Goal: Check status: Check status

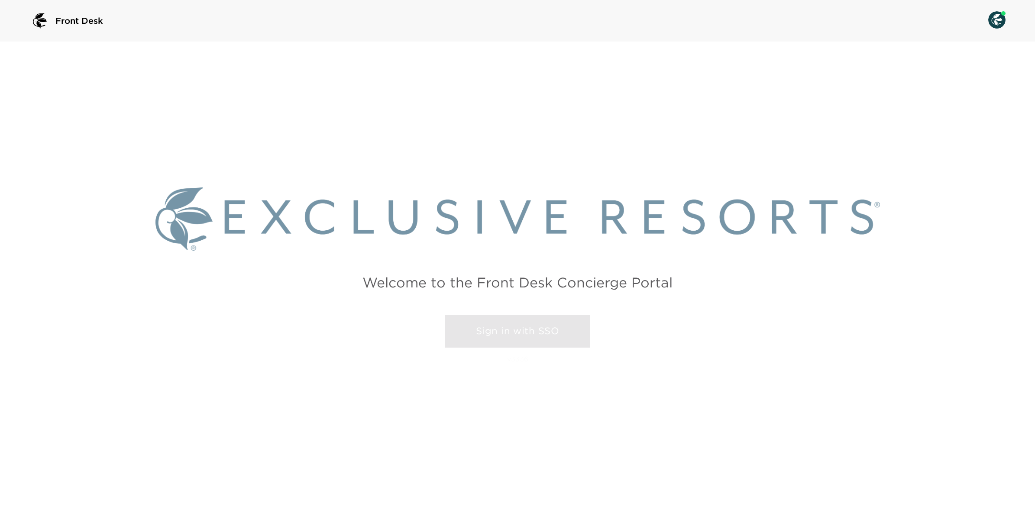
click at [529, 347] on link "Sign in with SSO" at bounding box center [518, 331] width 146 height 33
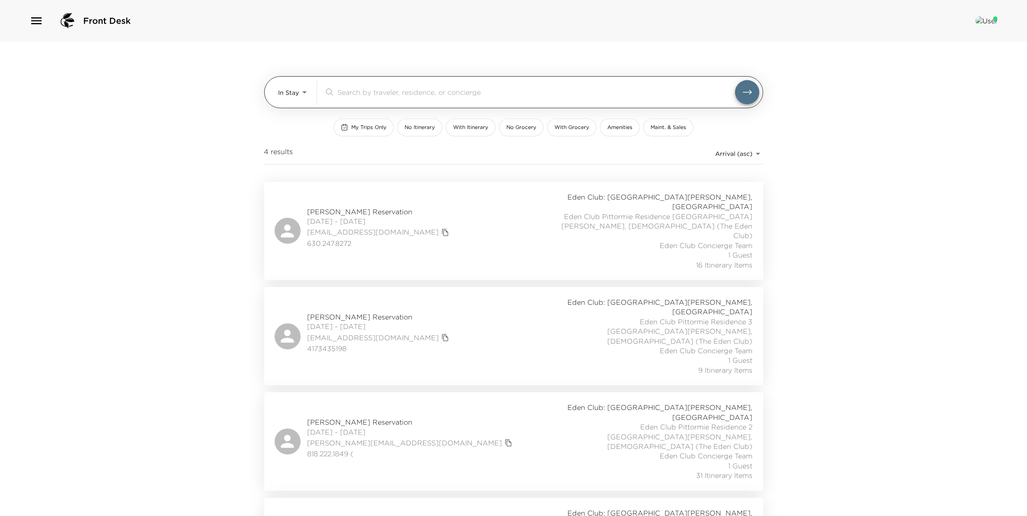
click at [306, 97] on body "Front Desk In Stay In-Stay ​ My Trips Only No Itinerary With Itinerary No Groce…" at bounding box center [513, 258] width 1027 height 516
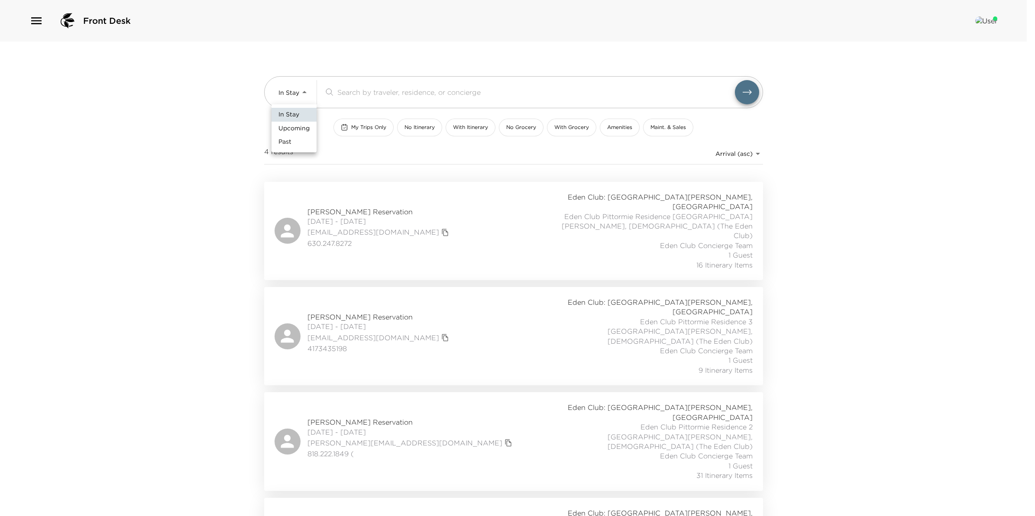
click at [298, 134] on li "Upcoming" at bounding box center [294, 129] width 45 height 14
type input "Upcoming"
click at [411, 215] on div "Melanie Ciaschi Reservation 10/03/2025 - 10/09/2025 mciaschi@verizon.net 202.63…" at bounding box center [514, 231] width 478 height 78
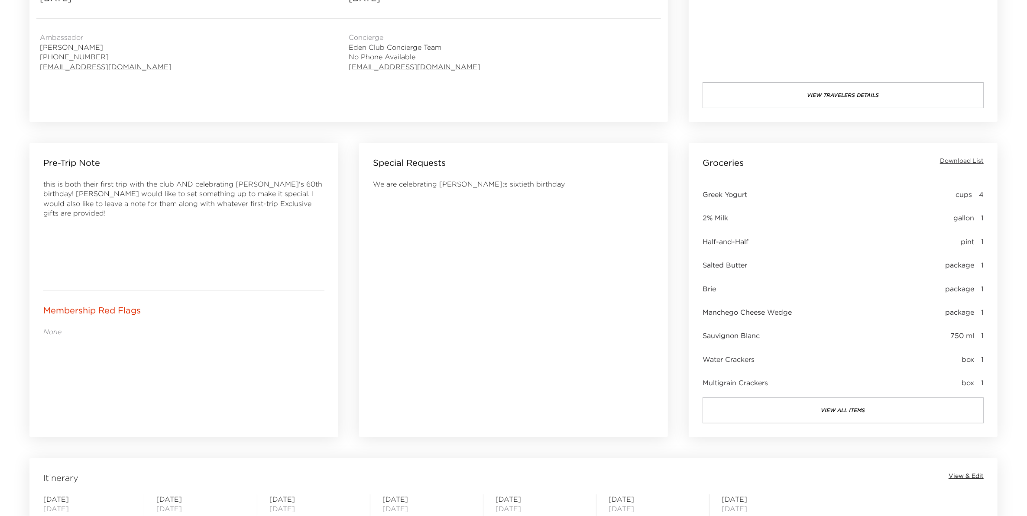
scroll to position [271, 0]
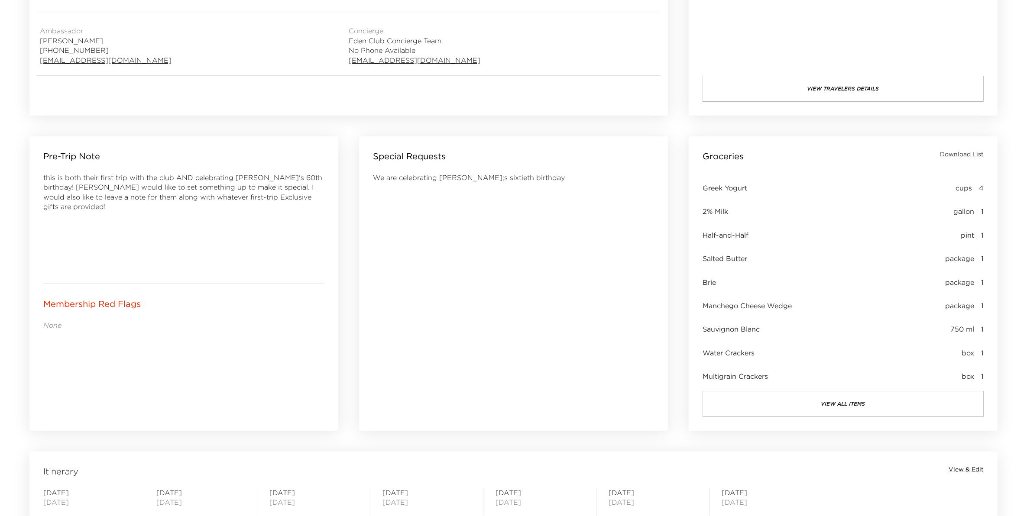
click at [876, 408] on button "view all items" at bounding box center [843, 404] width 281 height 26
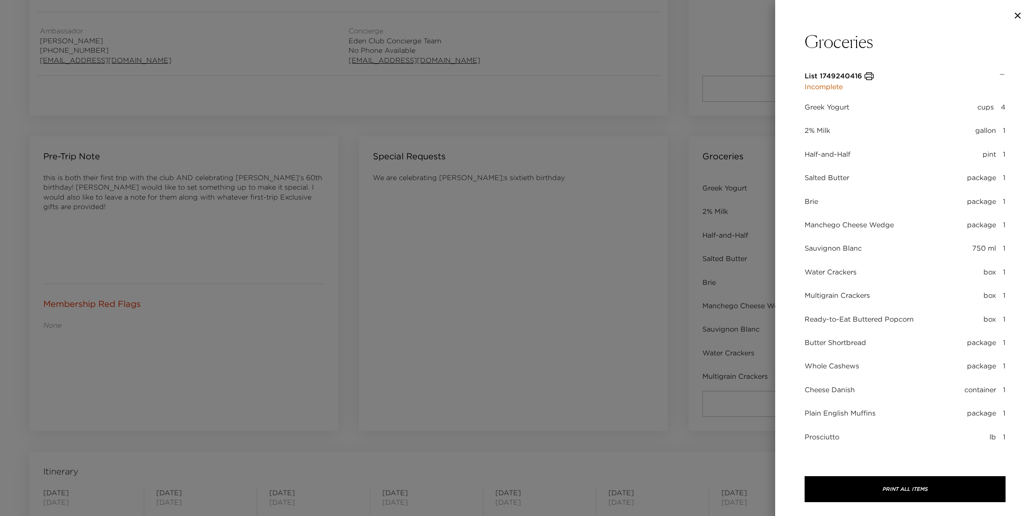
click at [682, 42] on div at bounding box center [517, 258] width 1035 height 516
